Goal: Subscribe to service/newsletter

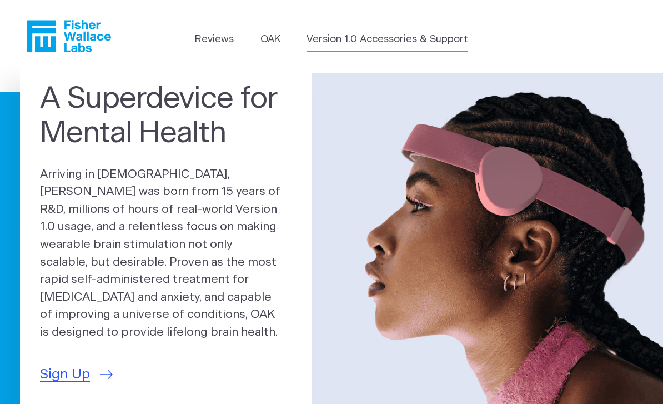
click at [431, 41] on link "Version 1.0 Accessories & Support" at bounding box center [388, 39] width 162 height 15
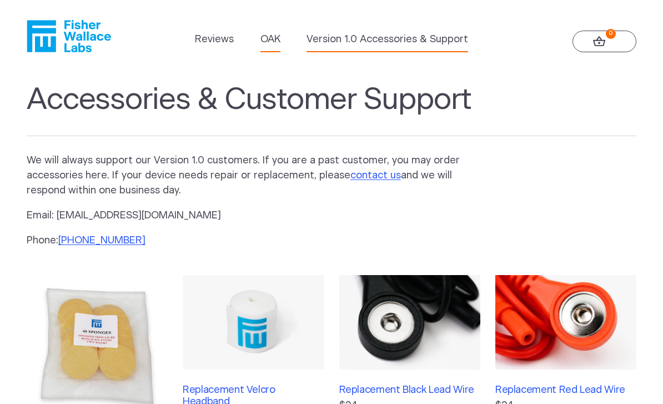
click at [263, 44] on link "OAK" at bounding box center [270, 39] width 20 height 15
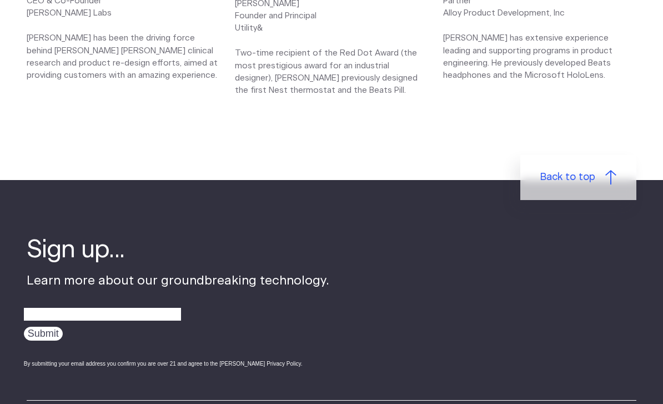
scroll to position [1589, 0]
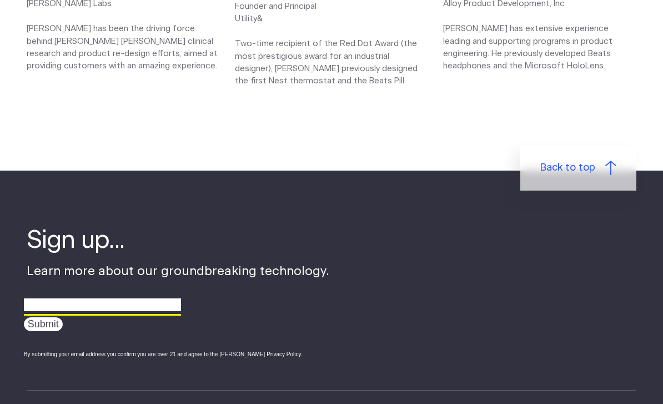
click at [132, 312] on input "email" at bounding box center [102, 305] width 157 height 17
click at [143, 297] on input "email" at bounding box center [102, 305] width 157 height 17
type input "rt"
type input "rtaskoski@gmail.com"
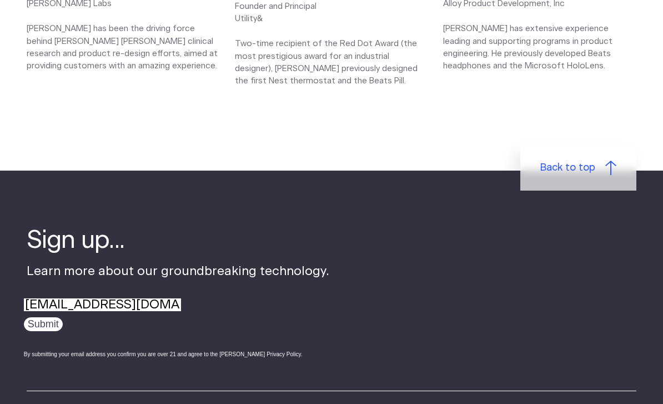
click at [50, 325] on input "Submit" at bounding box center [43, 324] width 39 height 14
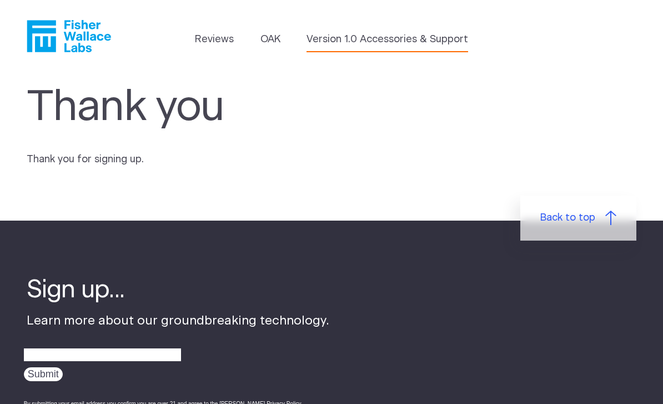
click at [425, 44] on link "Version 1.0 Accessories & Support" at bounding box center [388, 39] width 162 height 15
